Goal: Information Seeking & Learning: Learn about a topic

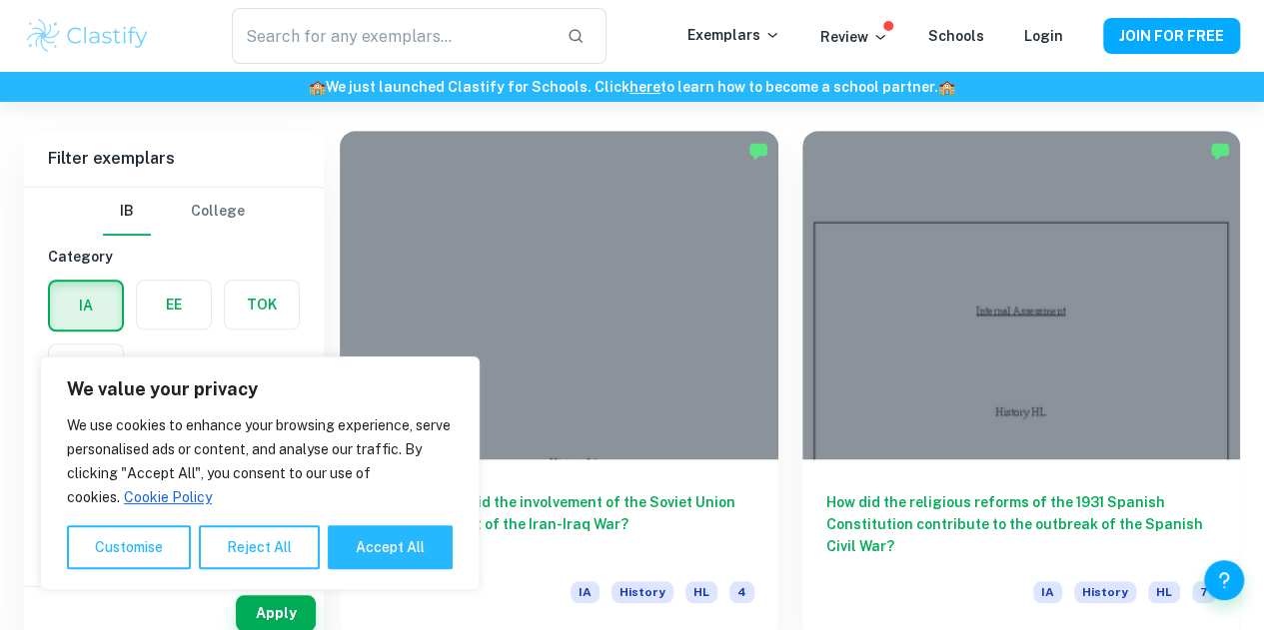
scroll to position [583, 0]
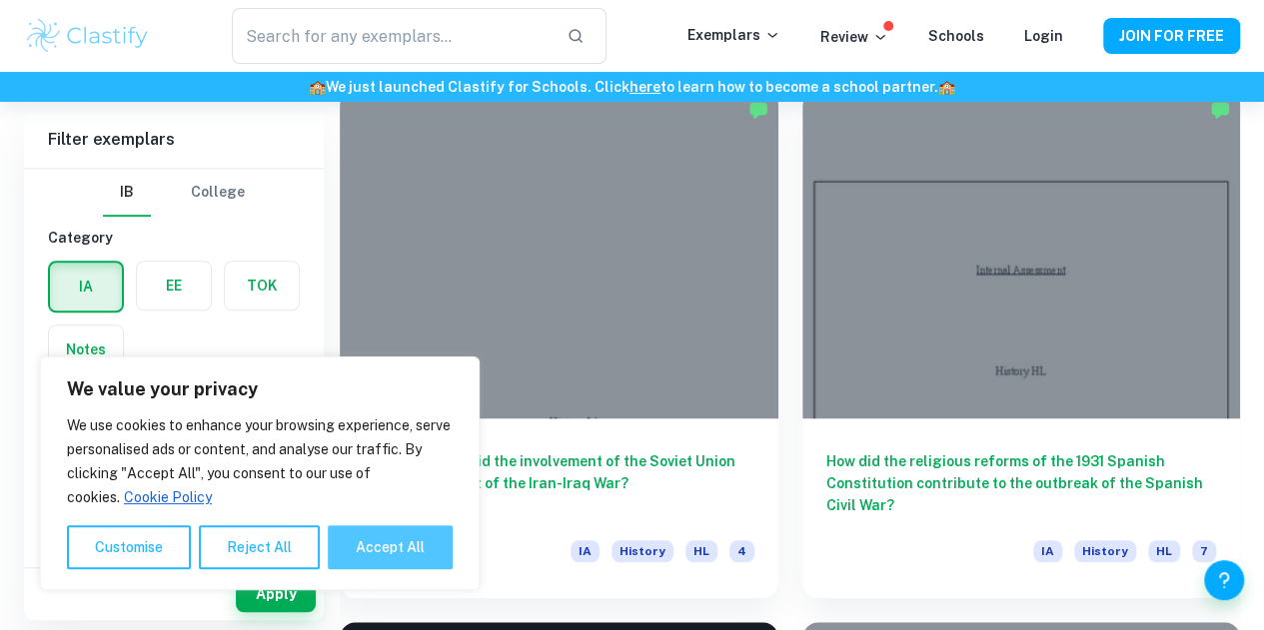
click at [385, 541] on button "Accept All" at bounding box center [390, 547] width 125 height 44
checkbox input "true"
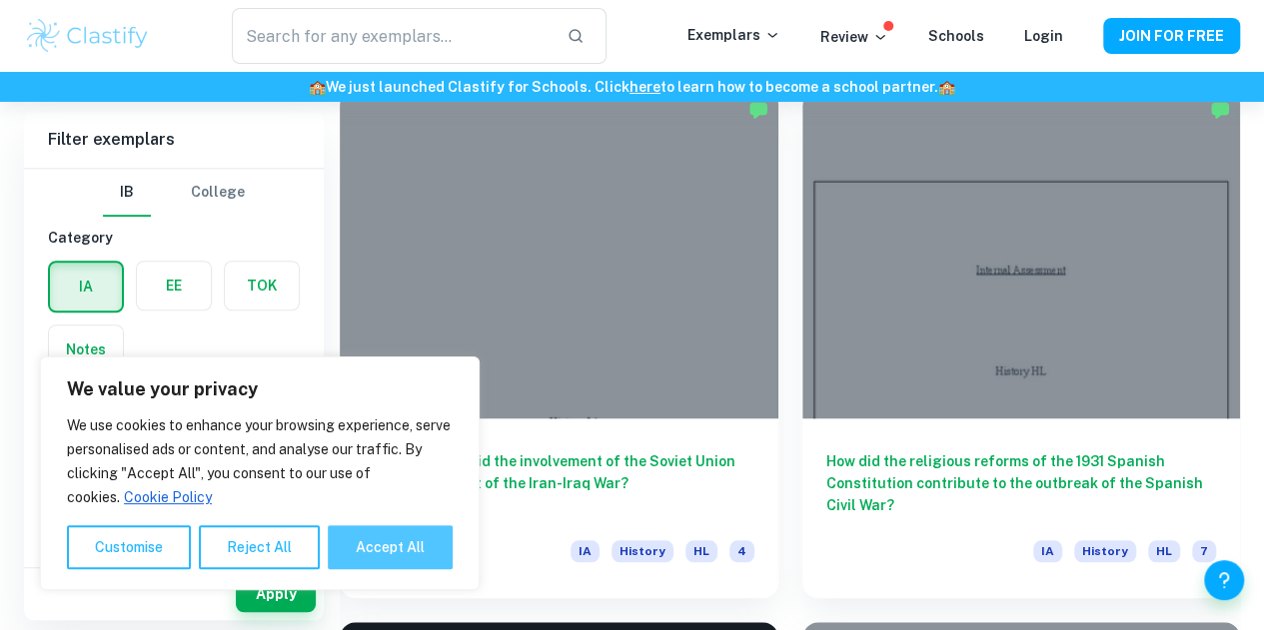
checkbox input "true"
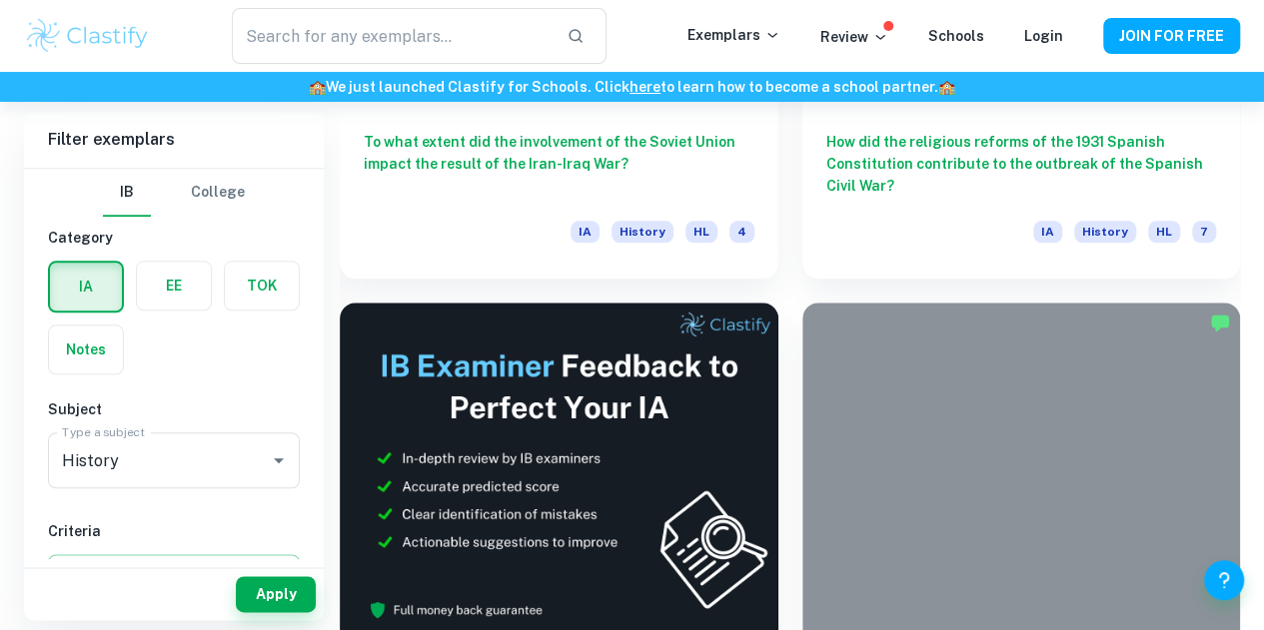
scroll to position [943, 0]
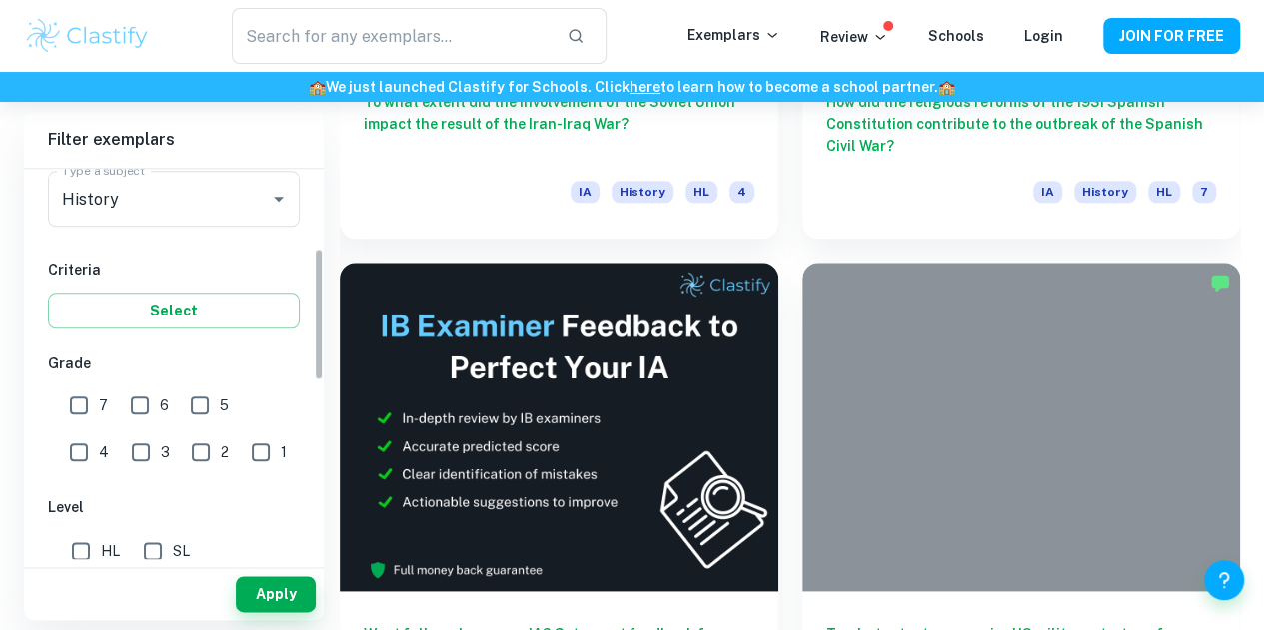
drag, startPoint x: 316, startPoint y: 282, endPoint x: 313, endPoint y: 372, distance: 89.9
click at [313, 372] on div "IB College Category IA EE TOK Notes Subject Type a subject History Type a subje…" at bounding box center [174, 364] width 300 height 391
click at [78, 407] on input "7" at bounding box center [79, 404] width 40 height 40
checkbox input "true"
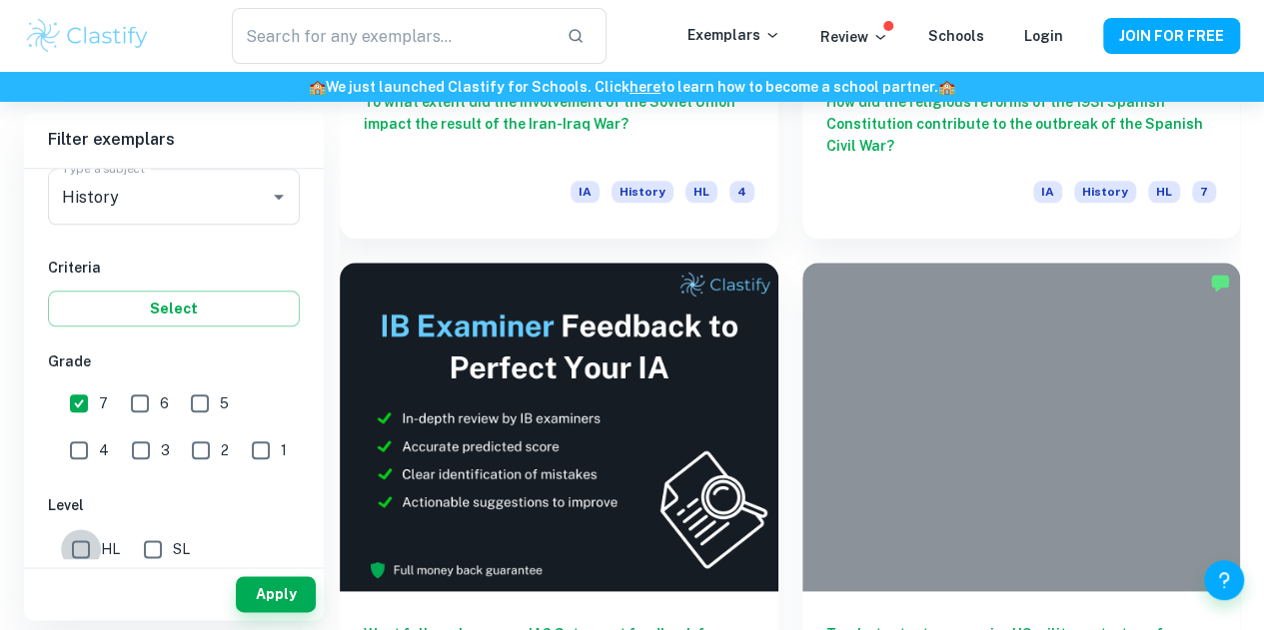
click at [72, 542] on input "HL" at bounding box center [81, 549] width 40 height 40
checkbox input "true"
click at [264, 593] on button "Apply" at bounding box center [276, 594] width 80 height 36
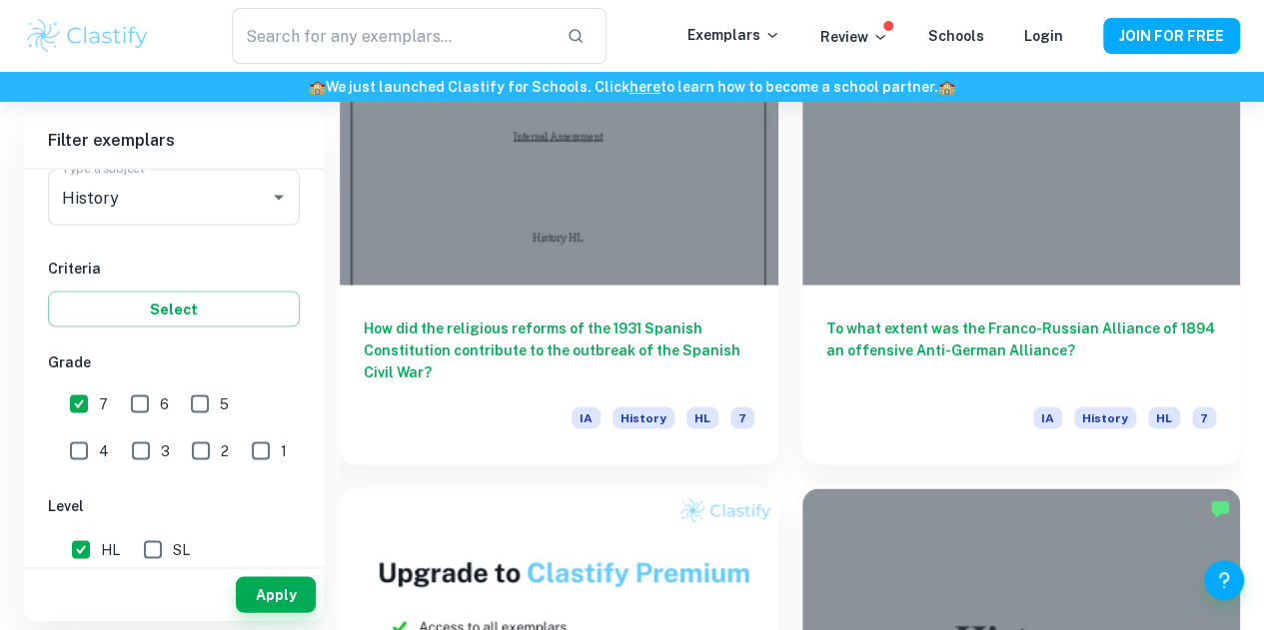
scroll to position [1822, 0]
